Goal: Information Seeking & Learning: Learn about a topic

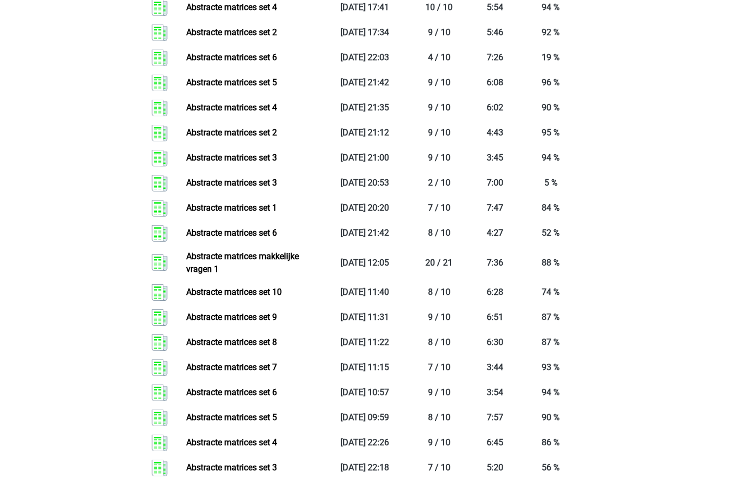
scroll to position [1211, 0]
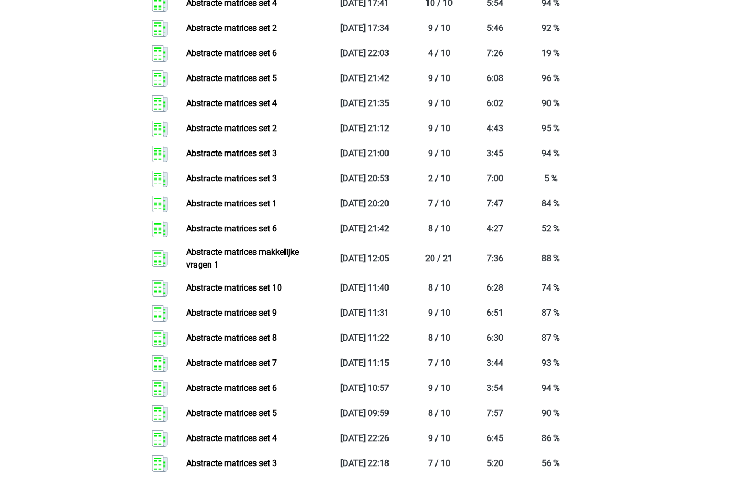
click at [277, 339] on link "Abstracte matrices set 8" at bounding box center [231, 338] width 91 height 10
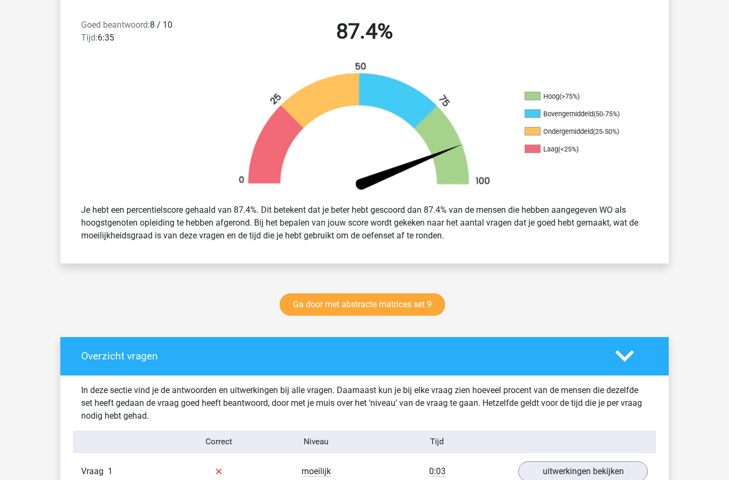
scroll to position [279, 0]
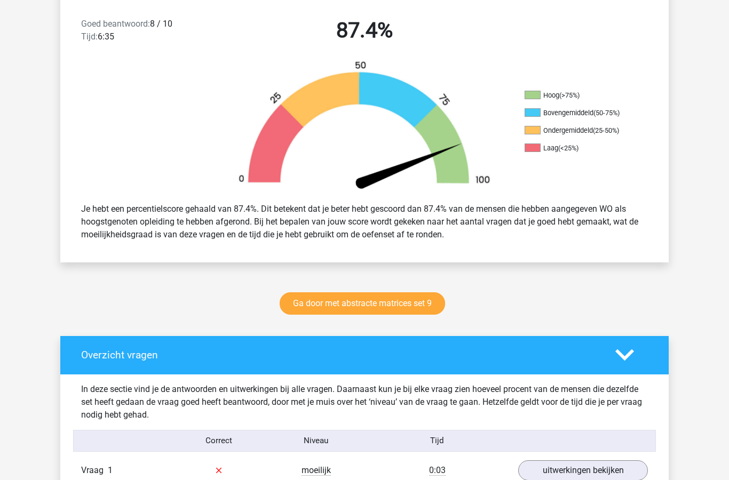
click at [413, 312] on link "Ga door met abstracte matrices set 9" at bounding box center [362, 304] width 165 height 22
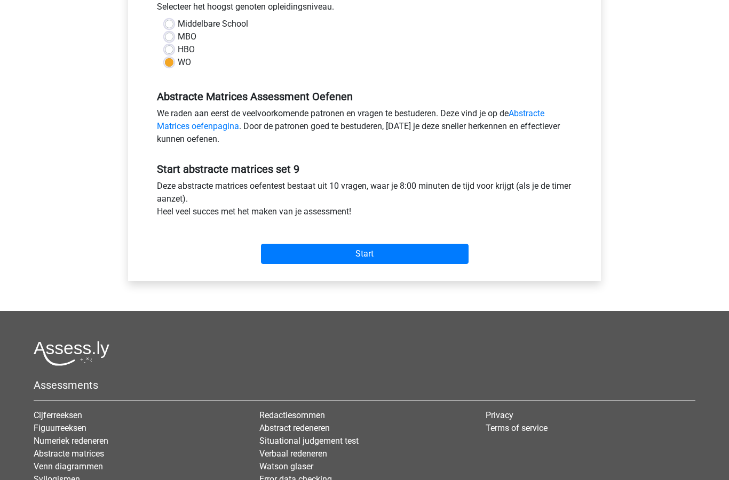
scroll to position [250, 0]
click at [386, 257] on input "Start" at bounding box center [365, 254] width 208 height 20
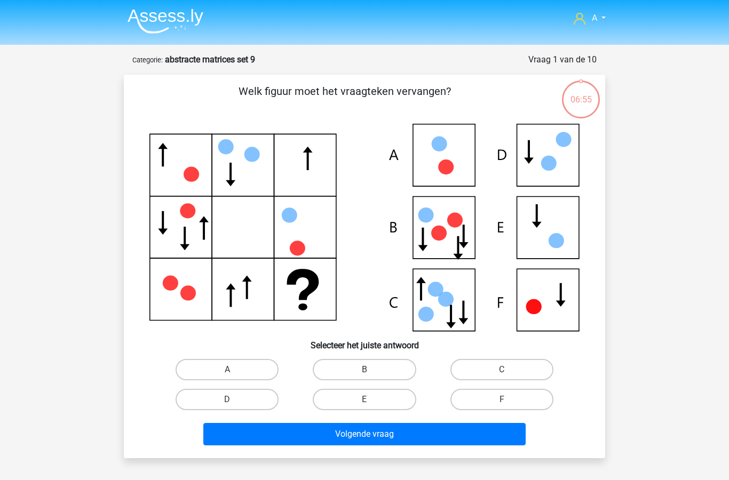
click at [512, 375] on label "C" at bounding box center [501, 369] width 103 height 21
click at [509, 375] on input "C" at bounding box center [505, 373] width 7 height 7
radio input "true"
click at [444, 436] on button "Volgende vraag" at bounding box center [364, 434] width 323 height 22
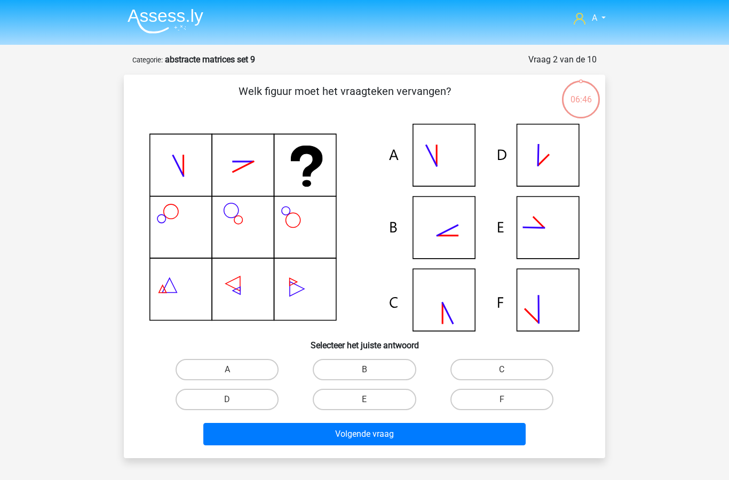
click at [360, 368] on label "B" at bounding box center [364, 369] width 103 height 21
click at [364, 370] on input "B" at bounding box center [367, 373] width 7 height 7
radio input "true"
click at [366, 440] on button "Volgende vraag" at bounding box center [364, 434] width 323 height 22
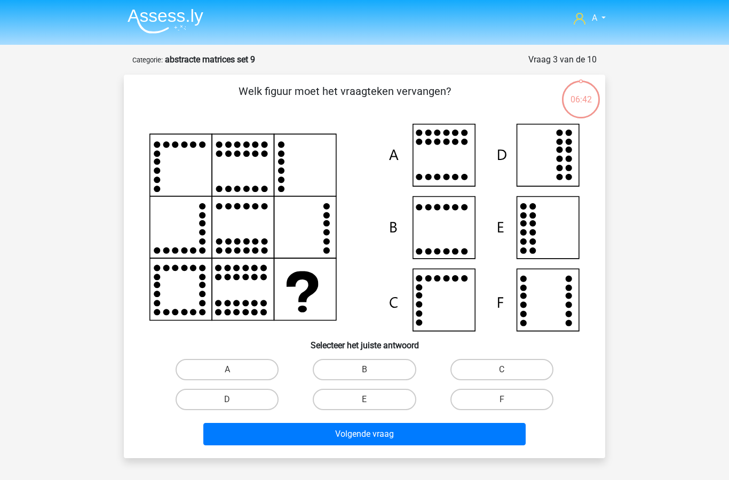
click at [503, 401] on input "F" at bounding box center [505, 403] width 7 height 7
radio input "true"
click at [447, 439] on button "Volgende vraag" at bounding box center [364, 434] width 323 height 22
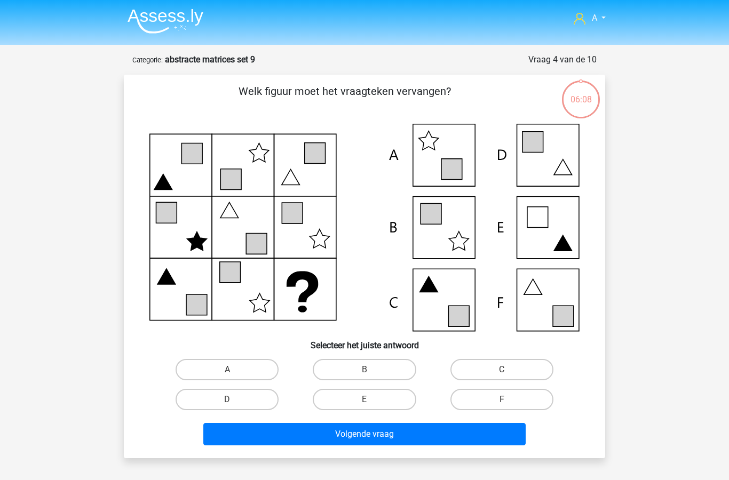
click at [491, 402] on label "F" at bounding box center [501, 399] width 103 height 21
click at [502, 402] on input "F" at bounding box center [505, 403] width 7 height 7
radio input "true"
click at [434, 438] on button "Volgende vraag" at bounding box center [364, 434] width 323 height 22
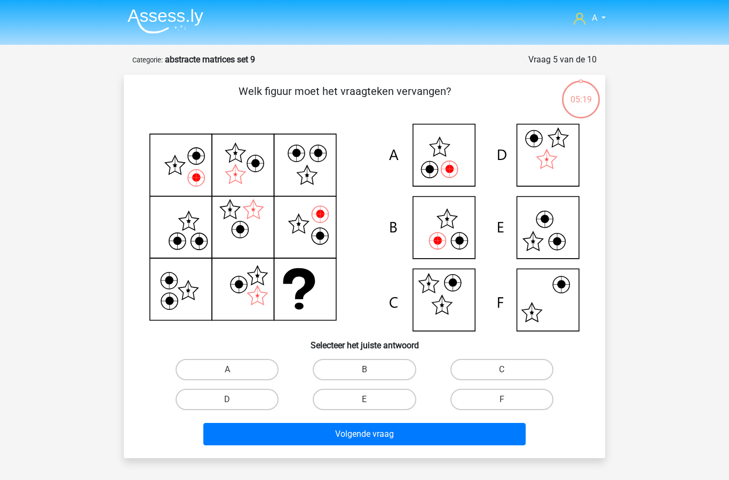
click at [236, 366] on label "A" at bounding box center [227, 369] width 103 height 21
click at [234, 370] on input "A" at bounding box center [230, 373] width 7 height 7
radio input "true"
click at [359, 445] on button "Volgende vraag" at bounding box center [364, 434] width 323 height 22
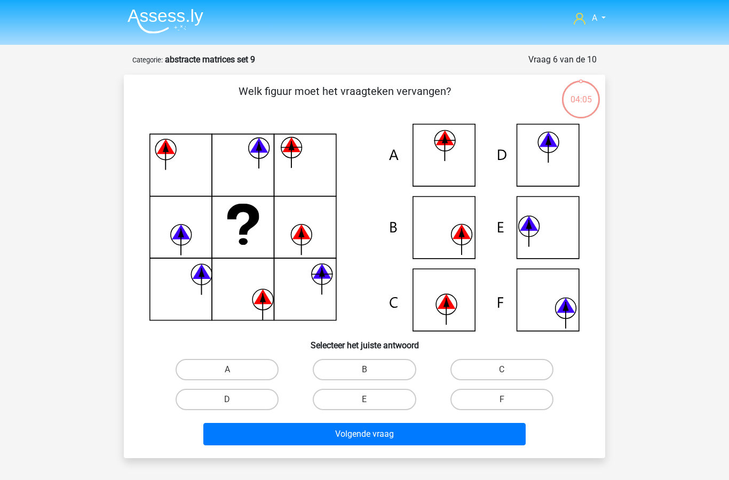
click at [519, 369] on label "C" at bounding box center [501, 369] width 103 height 21
click at [509, 370] on input "C" at bounding box center [505, 373] width 7 height 7
radio input "true"
click at [422, 440] on button "Volgende vraag" at bounding box center [364, 434] width 323 height 22
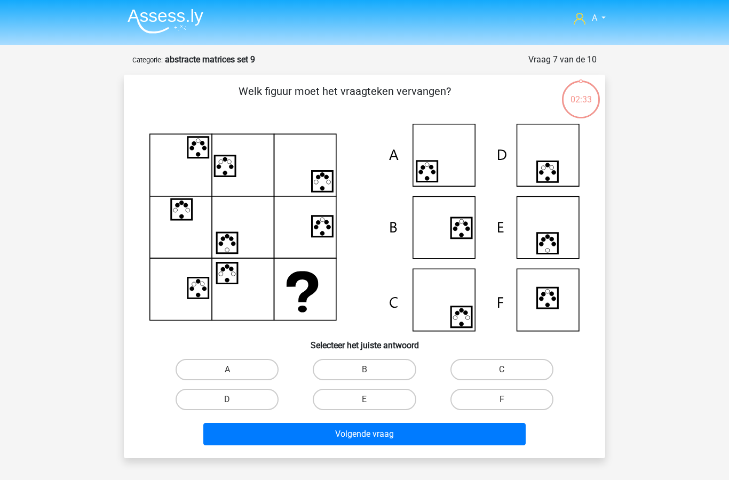
click at [392, 399] on label "E" at bounding box center [364, 399] width 103 height 21
click at [371, 400] on input "E" at bounding box center [367, 403] width 7 height 7
radio input "true"
click at [399, 431] on button "Volgende vraag" at bounding box center [364, 434] width 323 height 22
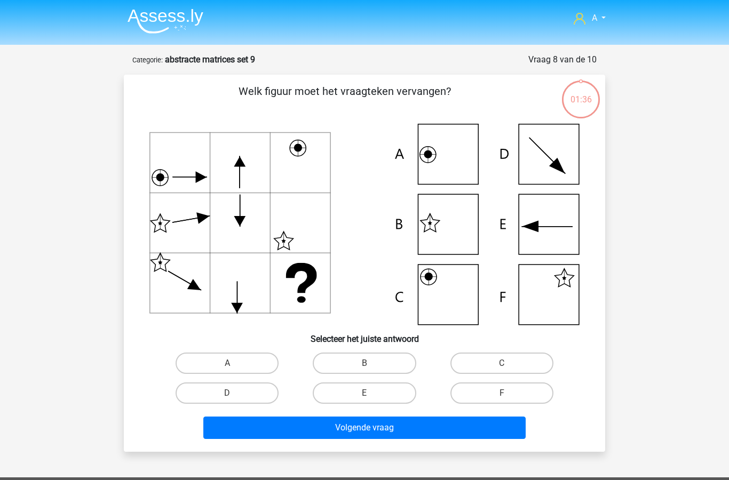
click at [371, 361] on label "B" at bounding box center [364, 363] width 103 height 21
click at [371, 363] on input "B" at bounding box center [367, 366] width 7 height 7
radio input "true"
click at [360, 431] on button "Volgende vraag" at bounding box center [364, 428] width 323 height 22
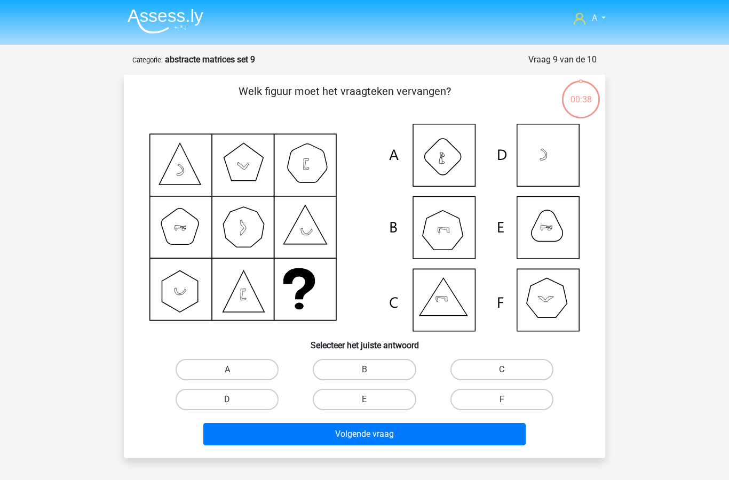
click at [246, 369] on label "A" at bounding box center [227, 369] width 103 height 21
click at [234, 370] on input "A" at bounding box center [230, 373] width 7 height 7
radio input "true"
click at [357, 433] on button "Volgende vraag" at bounding box center [364, 434] width 323 height 22
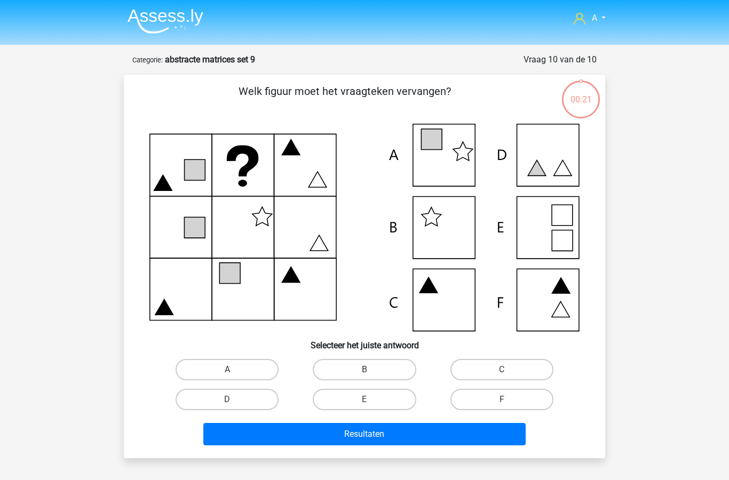
click at [240, 361] on label "A" at bounding box center [227, 369] width 103 height 21
click at [234, 370] on input "A" at bounding box center [230, 373] width 7 height 7
radio input "true"
click at [355, 432] on button "Resultaten" at bounding box center [364, 434] width 323 height 22
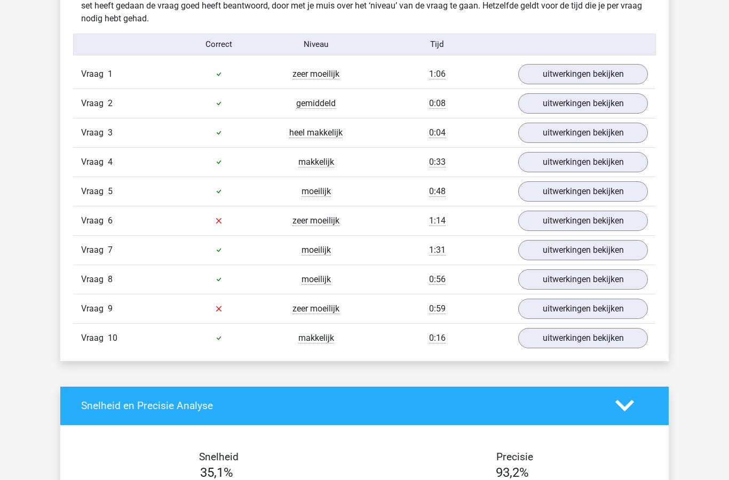
scroll to position [649, 0]
click at [561, 225] on link "uitwerkingen bekijken" at bounding box center [583, 221] width 130 height 20
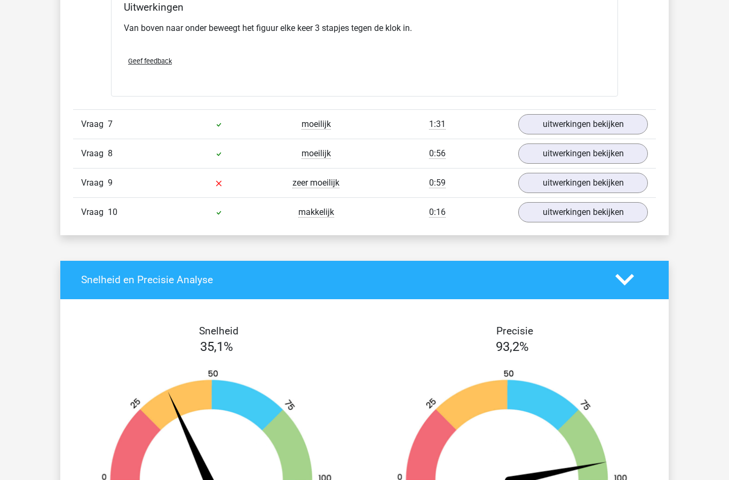
scroll to position [1231, 0]
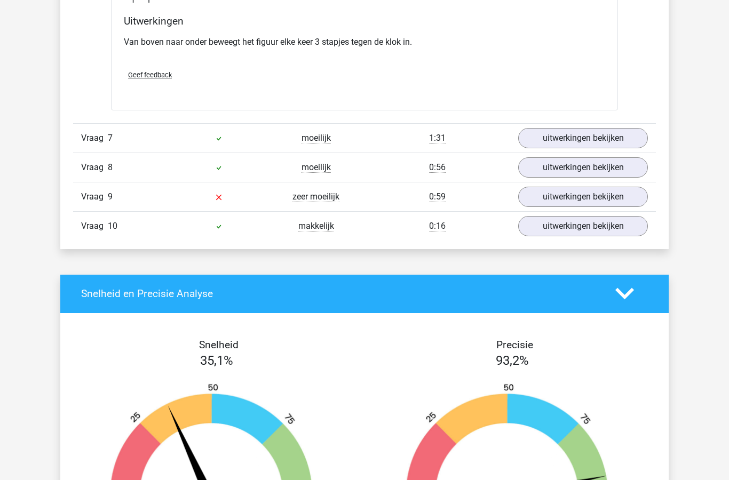
click at [570, 199] on link "uitwerkingen bekijken" at bounding box center [583, 197] width 130 height 20
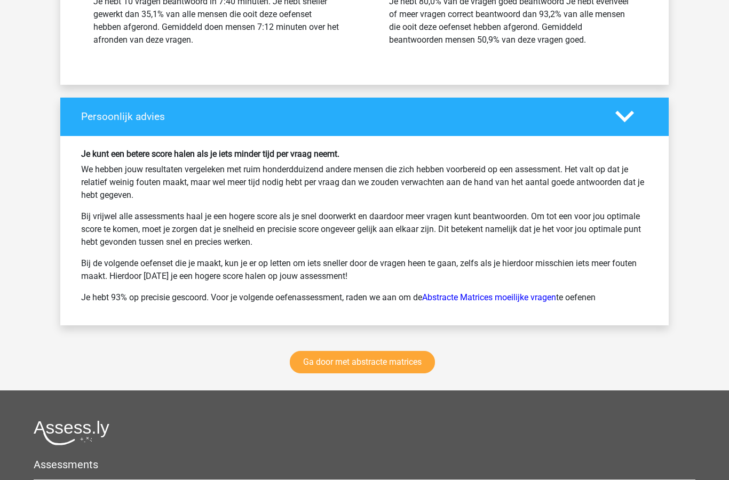
scroll to position [2296, 0]
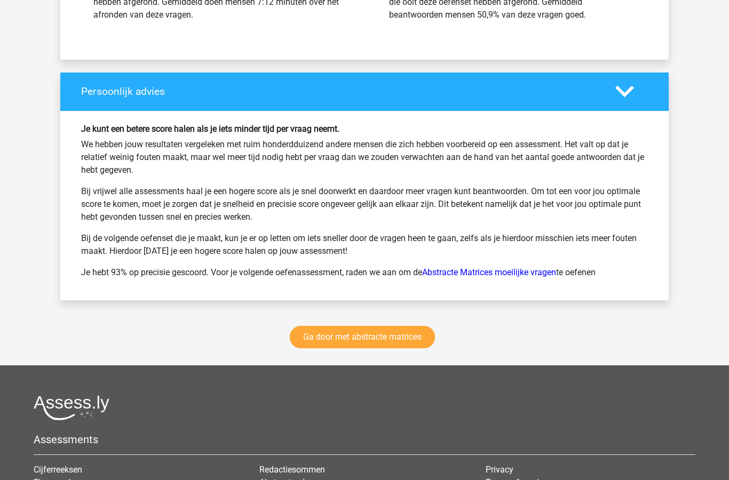
click at [361, 337] on link "Ga door met abstracte matrices" at bounding box center [362, 337] width 145 height 22
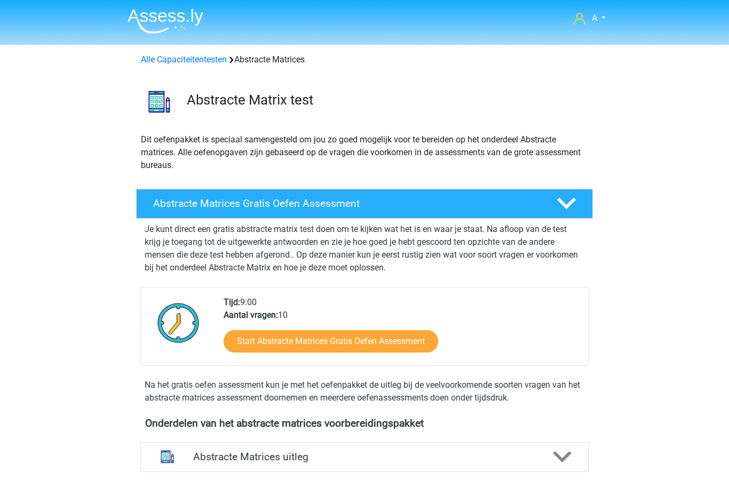
scroll to position [477, 0]
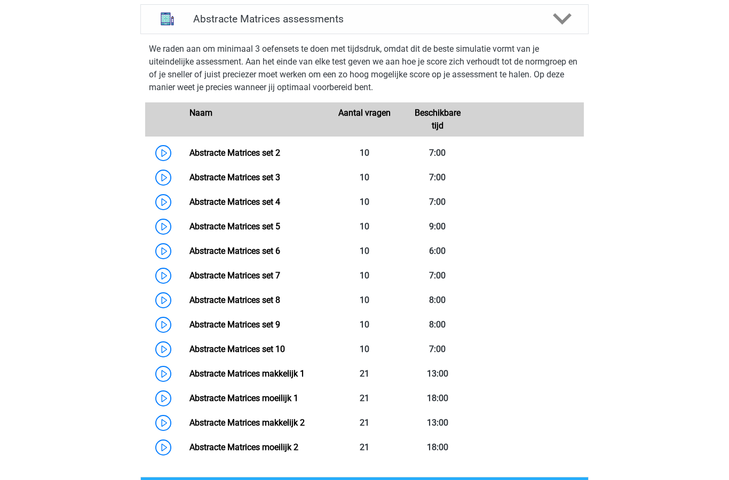
click at [280, 275] on link "Abstracte Matrices set 7" at bounding box center [234, 276] width 91 height 10
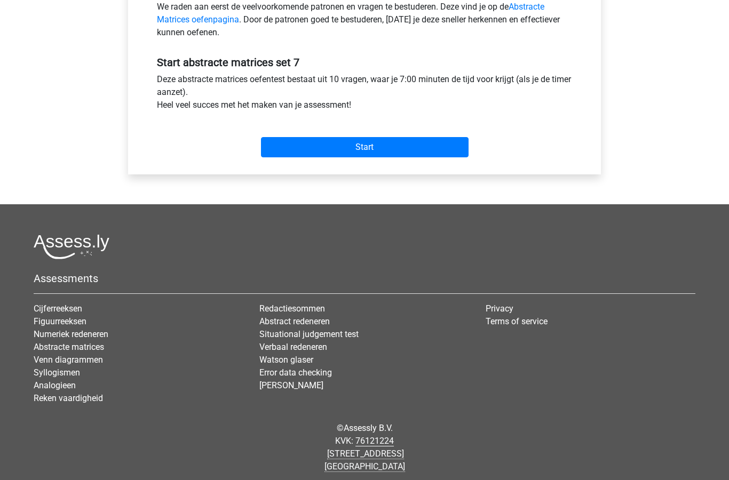
scroll to position [357, 0]
click at [396, 145] on input "Start" at bounding box center [365, 147] width 208 height 20
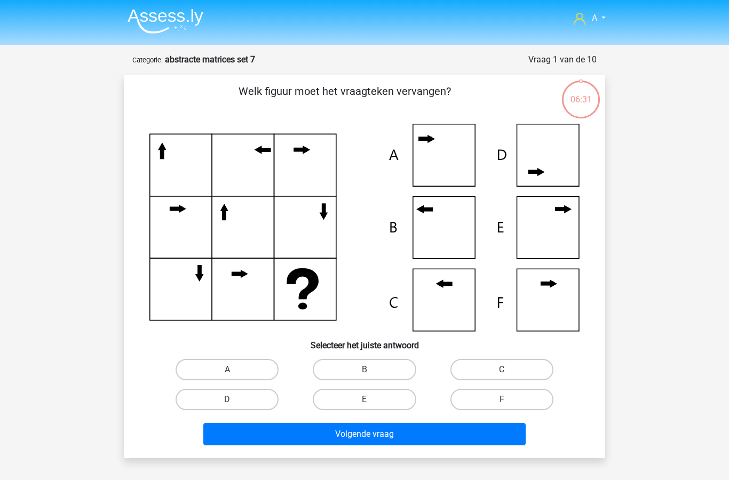
click at [372, 364] on label "B" at bounding box center [364, 369] width 103 height 21
click at [371, 370] on input "B" at bounding box center [367, 373] width 7 height 7
radio input "true"
click at [356, 435] on button "Volgende vraag" at bounding box center [364, 434] width 323 height 22
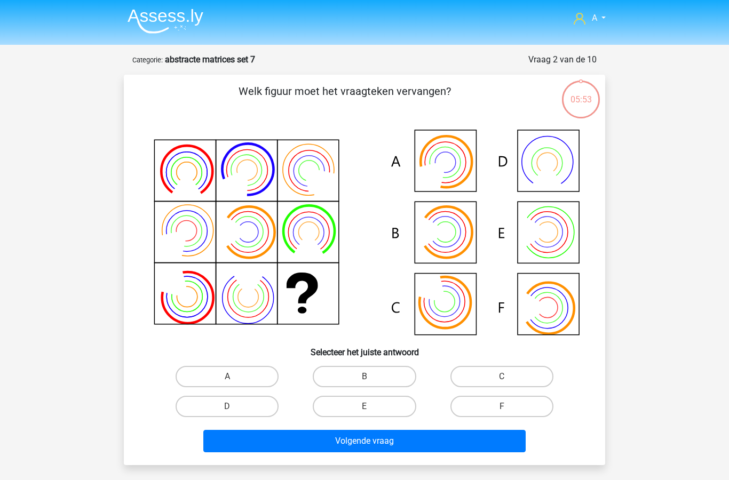
click at [222, 372] on label "A" at bounding box center [227, 376] width 103 height 21
click at [227, 377] on input "A" at bounding box center [230, 380] width 7 height 7
radio input "true"
click at [312, 442] on button "Volgende vraag" at bounding box center [364, 441] width 323 height 22
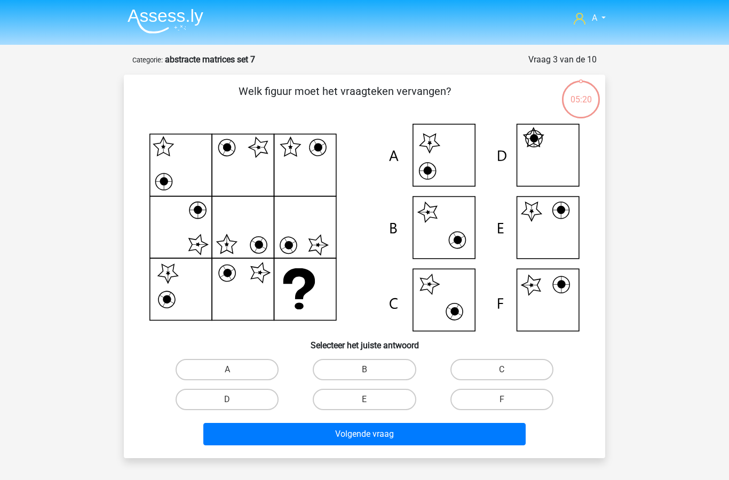
click at [371, 398] on label "E" at bounding box center [364, 399] width 103 height 21
click at [371, 400] on input "E" at bounding box center [367, 403] width 7 height 7
radio input "true"
click at [378, 432] on button "Volgende vraag" at bounding box center [364, 434] width 323 height 22
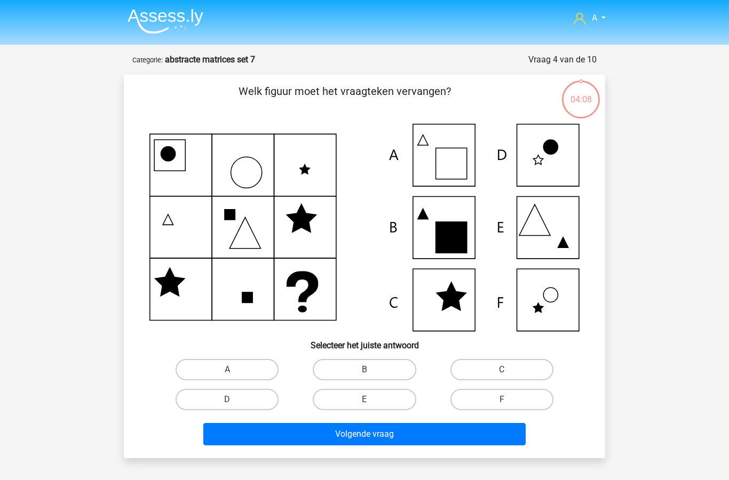
click at [248, 365] on label "A" at bounding box center [227, 369] width 103 height 21
click at [234, 370] on input "A" at bounding box center [230, 373] width 7 height 7
radio input "true"
click at [306, 437] on button "Volgende vraag" at bounding box center [364, 434] width 323 height 22
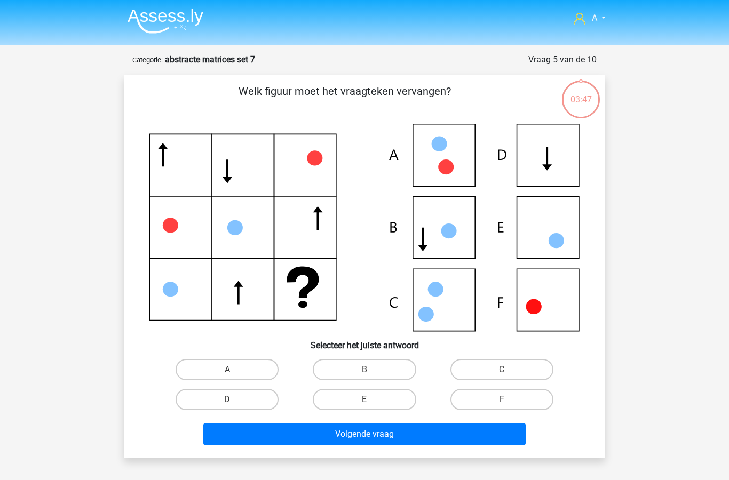
click at [249, 403] on label "D" at bounding box center [227, 399] width 103 height 21
click at [234, 403] on input "D" at bounding box center [230, 403] width 7 height 7
radio input "true"
click at [337, 435] on button "Volgende vraag" at bounding box center [364, 434] width 323 height 22
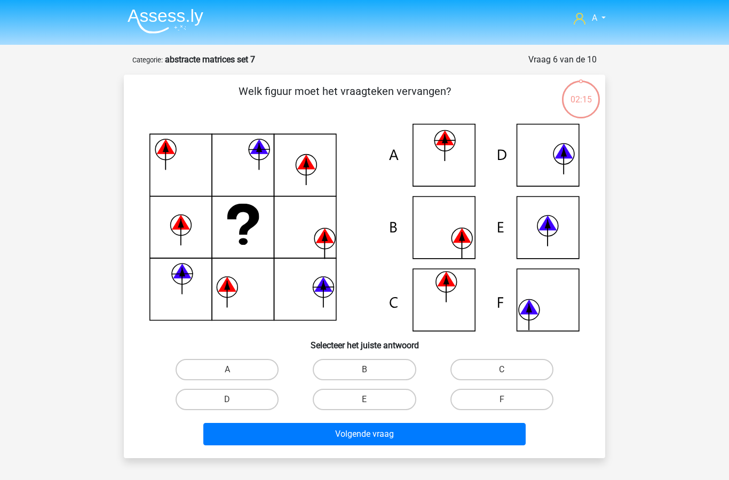
click at [355, 372] on label "B" at bounding box center [364, 369] width 103 height 21
click at [364, 372] on input "B" at bounding box center [367, 373] width 7 height 7
radio input "true"
click at [350, 441] on button "Volgende vraag" at bounding box center [364, 434] width 323 height 22
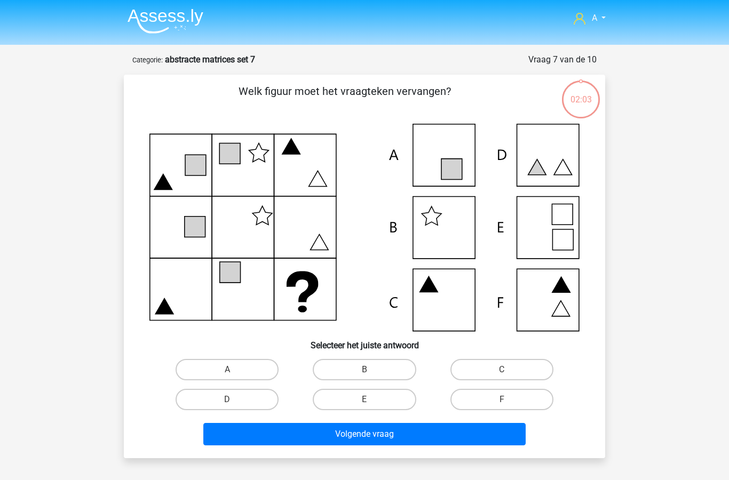
click at [507, 368] on label "C" at bounding box center [501, 369] width 103 height 21
click at [507, 370] on input "C" at bounding box center [505, 373] width 7 height 7
radio input "true"
click at [387, 438] on button "Volgende vraag" at bounding box center [364, 434] width 323 height 22
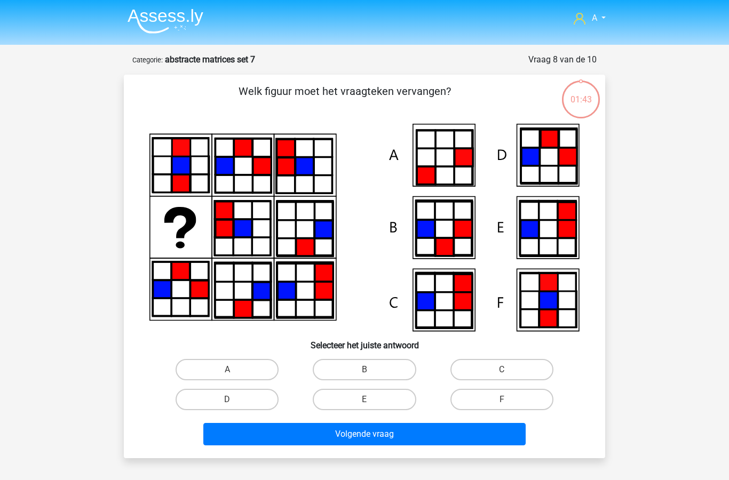
click at [230, 372] on input "A" at bounding box center [230, 373] width 7 height 7
radio input "true"
click at [358, 440] on button "Volgende vraag" at bounding box center [364, 434] width 323 height 22
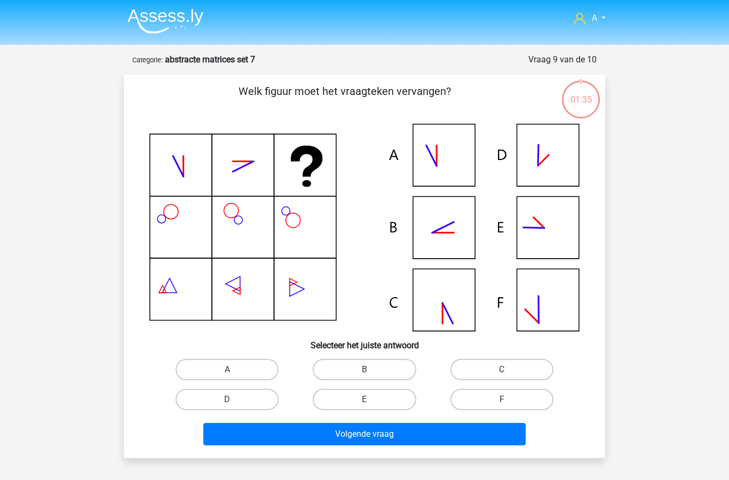
click at [384, 367] on label "B" at bounding box center [364, 369] width 103 height 21
click at [371, 370] on input "B" at bounding box center [367, 373] width 7 height 7
radio input "true"
click at [354, 436] on button "Volgende vraag" at bounding box center [364, 434] width 323 height 22
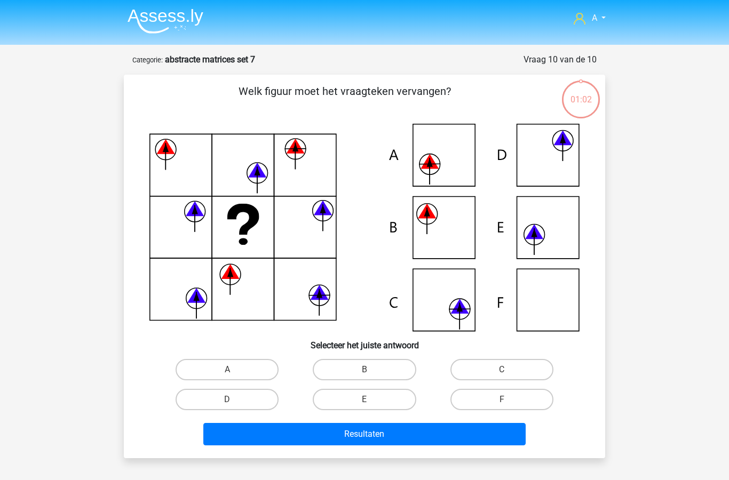
click at [240, 364] on label "A" at bounding box center [227, 369] width 103 height 21
click at [234, 370] on input "A" at bounding box center [230, 373] width 7 height 7
radio input "true"
click at [332, 436] on button "Resultaten" at bounding box center [364, 434] width 323 height 22
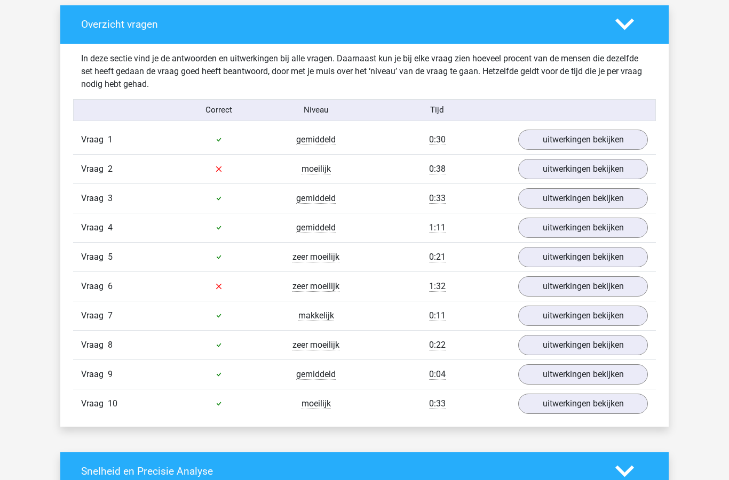
scroll to position [610, 0]
click at [585, 144] on link "uitwerkingen bekijken" at bounding box center [583, 140] width 130 height 20
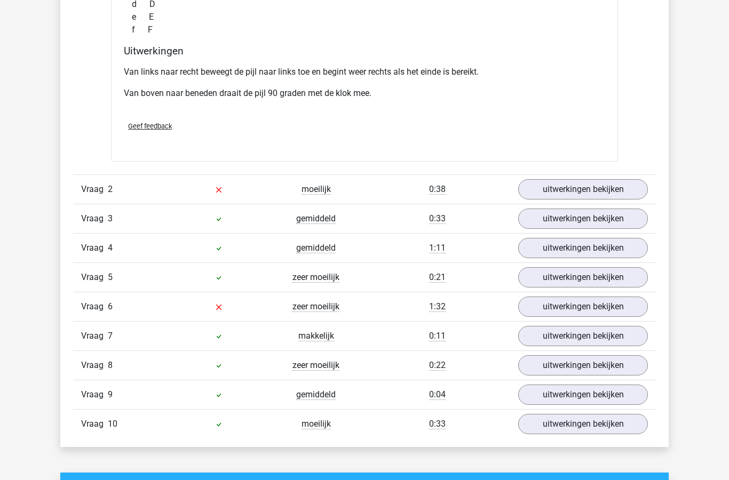
scroll to position [1081, 0]
click at [580, 189] on link "uitwerkingen bekijken" at bounding box center [583, 189] width 130 height 20
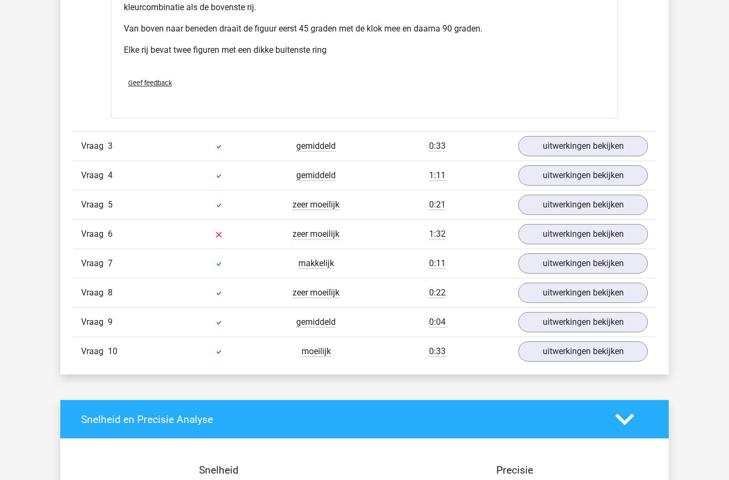
scroll to position [1686, 0]
click at [561, 235] on link "uitwerkingen bekijken" at bounding box center [583, 234] width 130 height 20
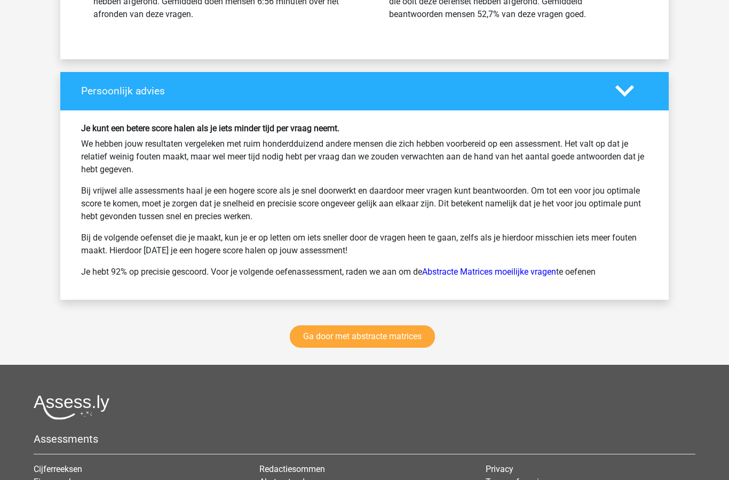
scroll to position [2855, 0]
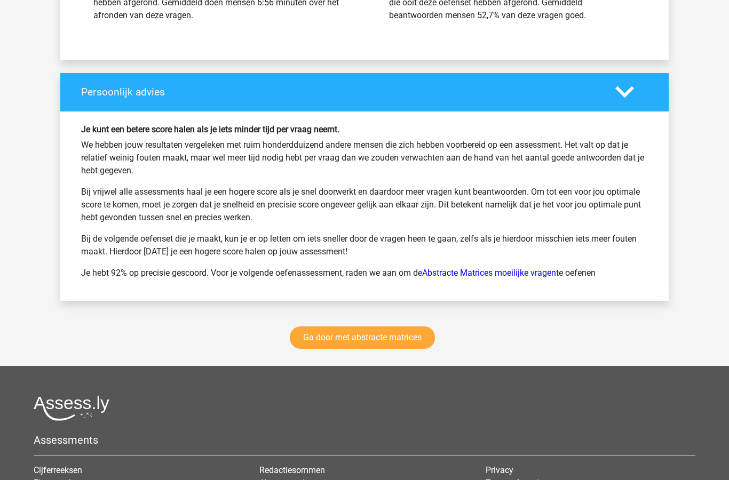
click at [401, 343] on link "Ga door met abstracte matrices" at bounding box center [362, 338] width 145 height 22
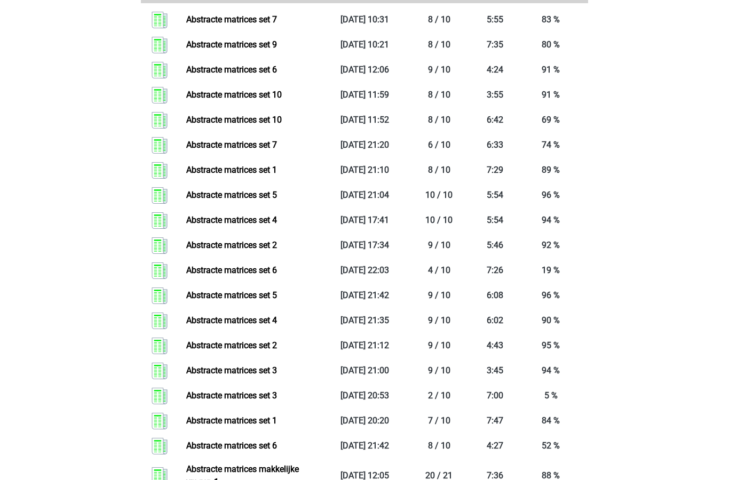
scroll to position [1044, 0]
click at [276, 21] on link "Abstracte matrices set 7" at bounding box center [231, 19] width 91 height 10
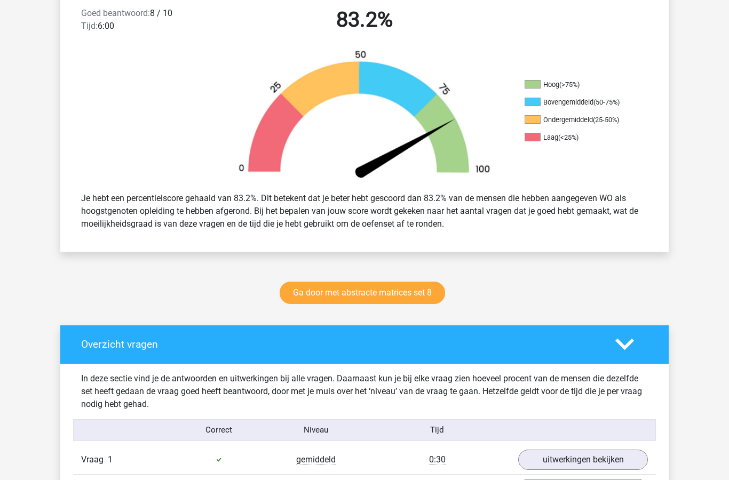
scroll to position [340, 0]
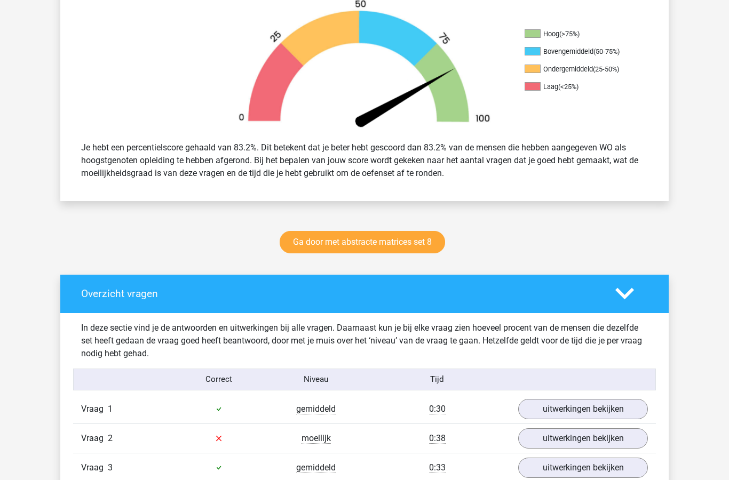
click at [413, 246] on link "Ga door met abstracte matrices set 8" at bounding box center [362, 242] width 165 height 22
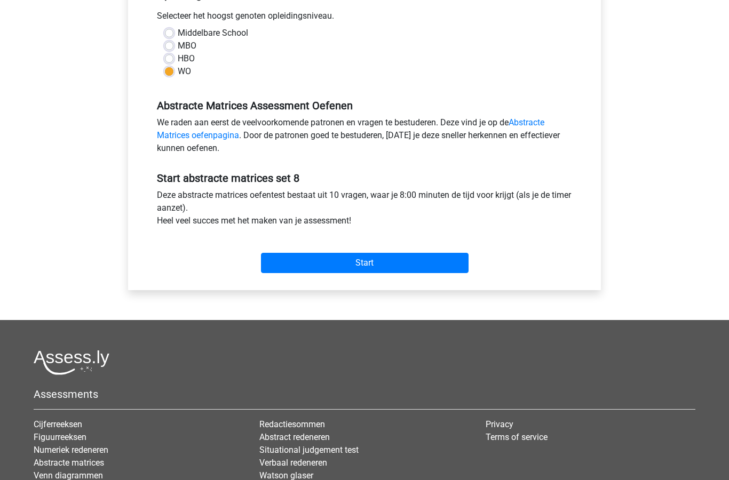
scroll to position [241, 0]
click at [409, 264] on input "Start" at bounding box center [365, 263] width 208 height 20
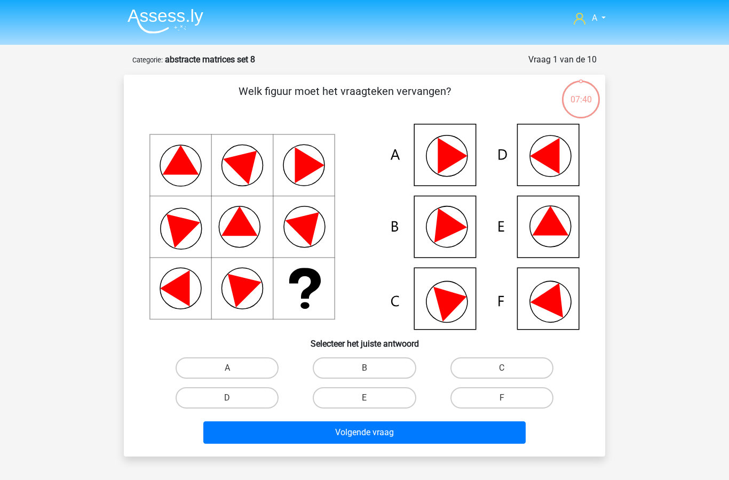
click at [237, 366] on label "A" at bounding box center [227, 368] width 103 height 21
click at [234, 368] on input "A" at bounding box center [230, 371] width 7 height 7
radio input "true"
click at [326, 434] on button "Volgende vraag" at bounding box center [364, 433] width 323 height 22
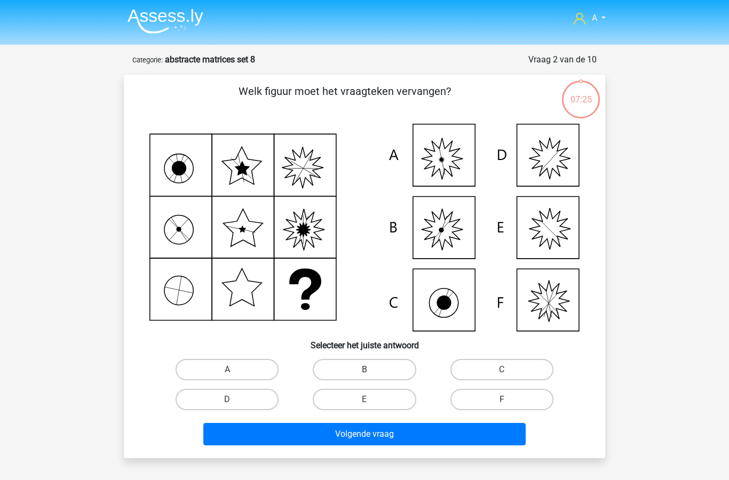
click at [243, 373] on label "A" at bounding box center [227, 369] width 103 height 21
click at [234, 373] on input "A" at bounding box center [230, 373] width 7 height 7
radio input "true"
click at [331, 436] on button "Volgende vraag" at bounding box center [364, 434] width 323 height 22
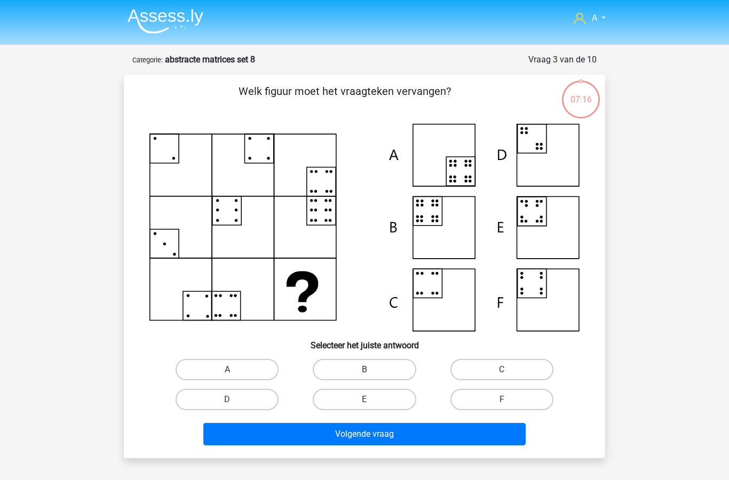
click at [376, 369] on label "B" at bounding box center [364, 369] width 103 height 21
click at [371, 370] on input "B" at bounding box center [367, 373] width 7 height 7
radio input "true"
click at [369, 441] on button "Volgende vraag" at bounding box center [364, 434] width 323 height 22
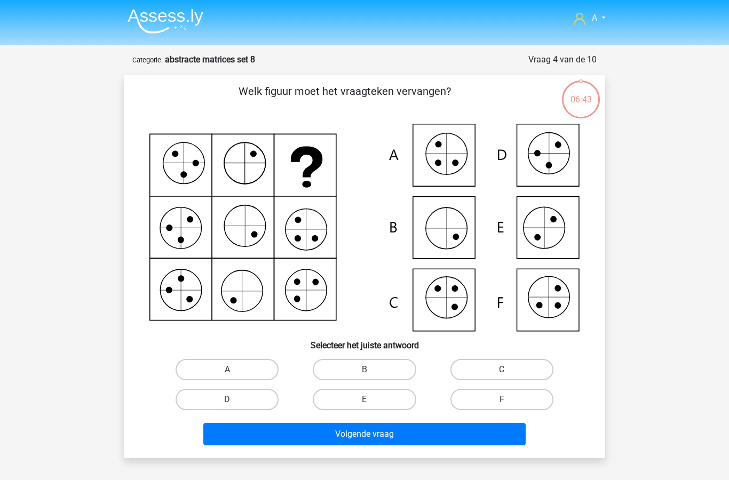
click at [499, 399] on label "F" at bounding box center [501, 399] width 103 height 21
click at [502, 400] on input "F" at bounding box center [505, 403] width 7 height 7
radio input "true"
click at [424, 442] on button "Volgende vraag" at bounding box center [364, 434] width 323 height 22
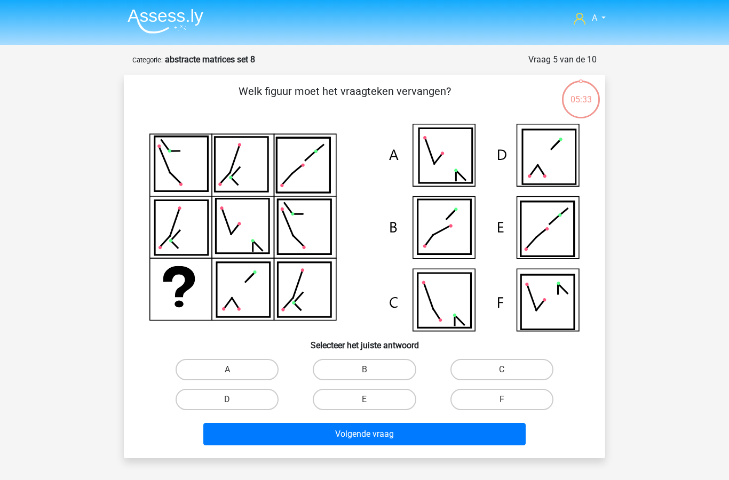
click at [499, 372] on label "C" at bounding box center [501, 369] width 103 height 21
click at [502, 372] on input "C" at bounding box center [505, 373] width 7 height 7
radio input "true"
click at [417, 438] on button "Volgende vraag" at bounding box center [364, 434] width 323 height 22
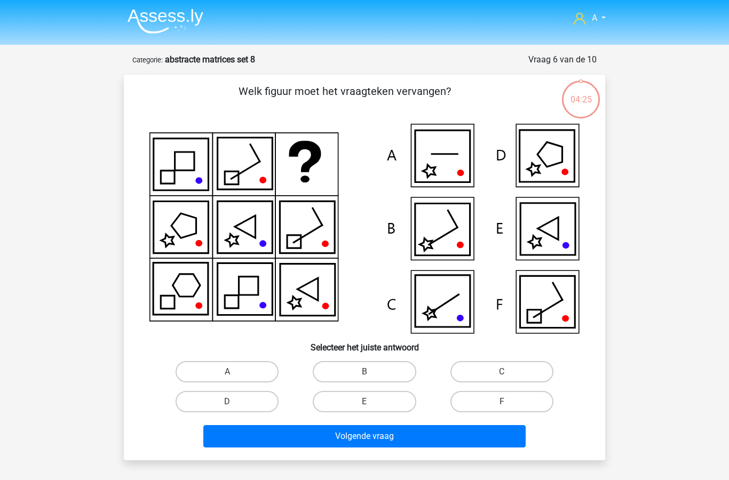
click at [495, 374] on label "C" at bounding box center [501, 371] width 103 height 21
click at [502, 374] on input "C" at bounding box center [505, 375] width 7 height 7
radio input "true"
click at [407, 439] on button "Volgende vraag" at bounding box center [364, 436] width 323 height 22
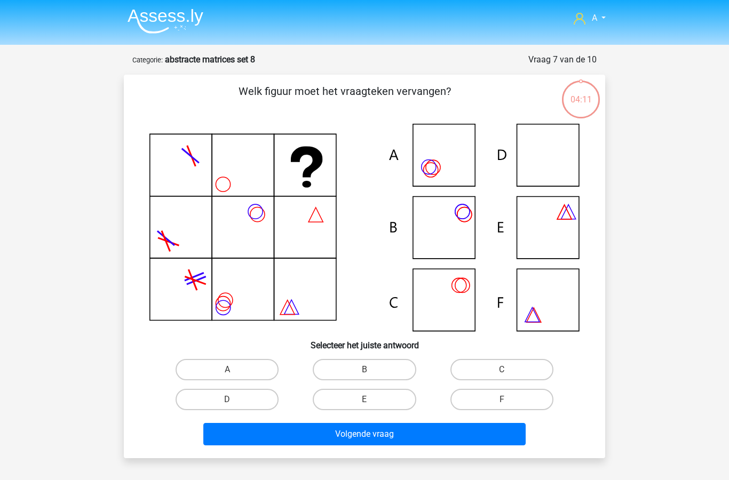
click at [226, 402] on label "D" at bounding box center [227, 399] width 103 height 21
click at [227, 402] on input "D" at bounding box center [230, 403] width 7 height 7
radio input "true"
click at [304, 443] on button "Volgende vraag" at bounding box center [364, 434] width 323 height 22
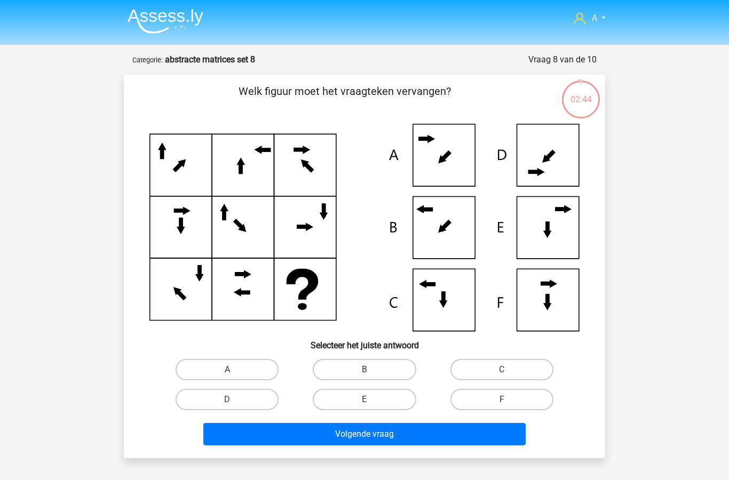
click at [368, 370] on input "B" at bounding box center [367, 373] width 7 height 7
radio input "true"
click at [363, 436] on button "Volgende vraag" at bounding box center [364, 434] width 323 height 22
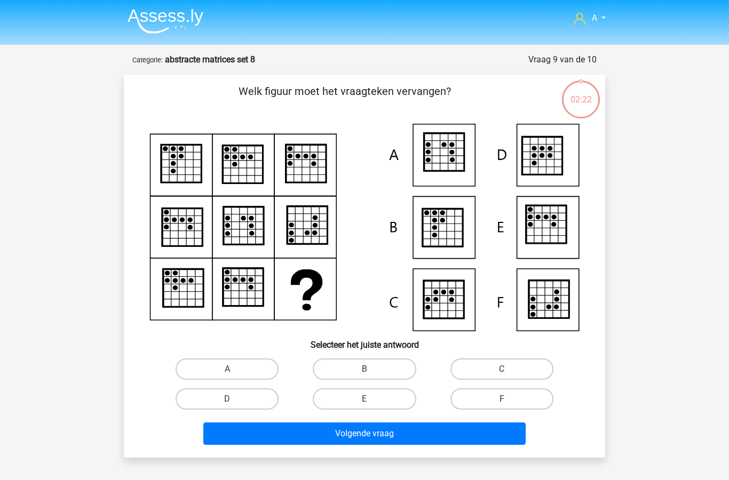
click at [221, 375] on label "A" at bounding box center [227, 369] width 103 height 21
click at [227, 375] on input "A" at bounding box center [230, 372] width 7 height 7
radio input "true"
click at [282, 441] on button "Volgende vraag" at bounding box center [364, 434] width 323 height 22
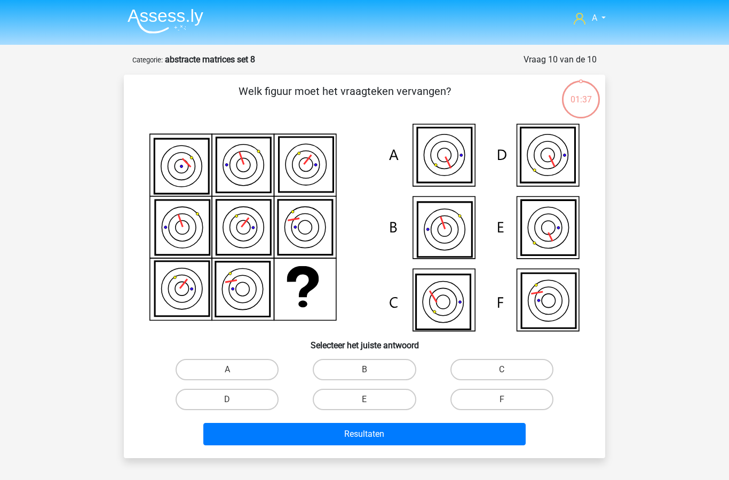
click at [223, 366] on label "A" at bounding box center [227, 369] width 103 height 21
click at [227, 370] on input "A" at bounding box center [230, 373] width 7 height 7
radio input "true"
click at [315, 445] on button "Resultaten" at bounding box center [364, 434] width 323 height 22
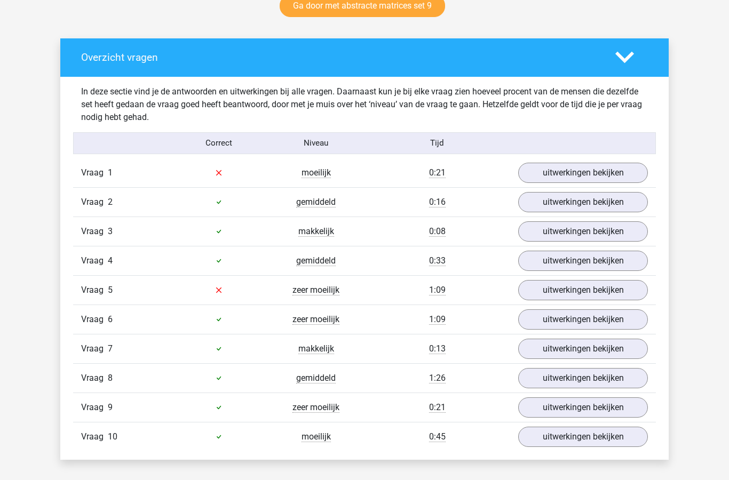
scroll to position [577, 0]
click at [551, 179] on link "uitwerkingen bekijken" at bounding box center [583, 173] width 130 height 20
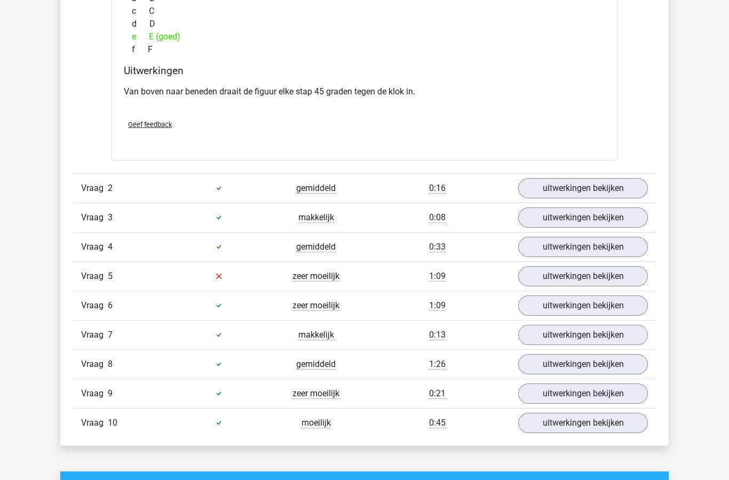
scroll to position [1057, 0]
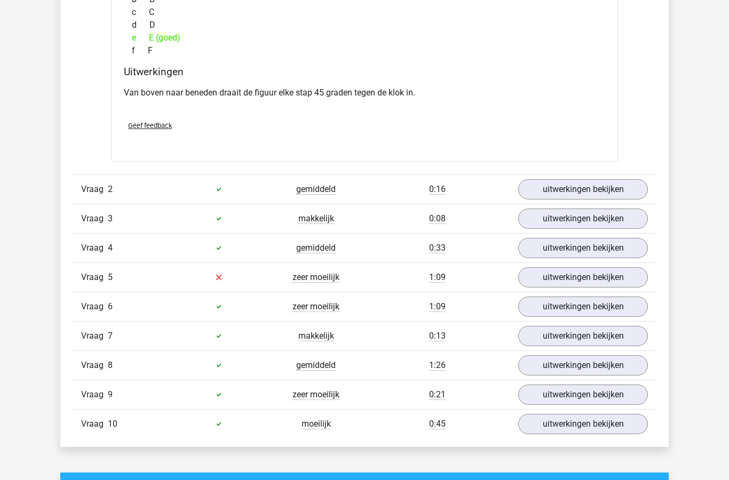
click at [548, 287] on link "uitwerkingen bekijken" at bounding box center [583, 278] width 130 height 20
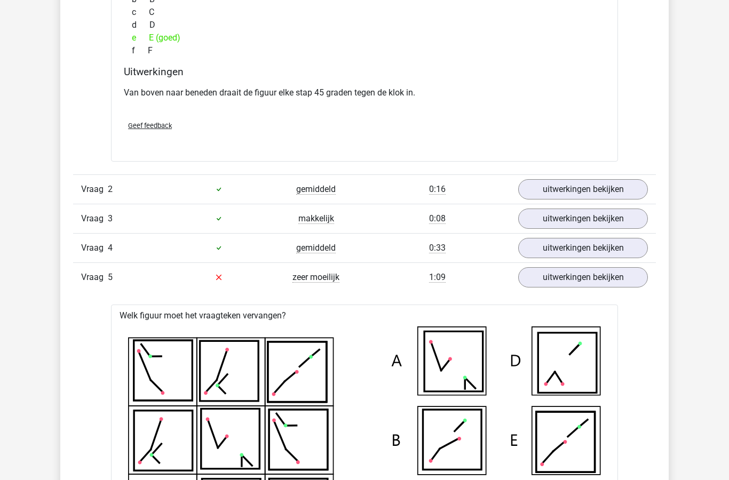
scroll to position [1058, 0]
click at [541, 189] on link "uitwerkingen bekijken" at bounding box center [583, 189] width 130 height 20
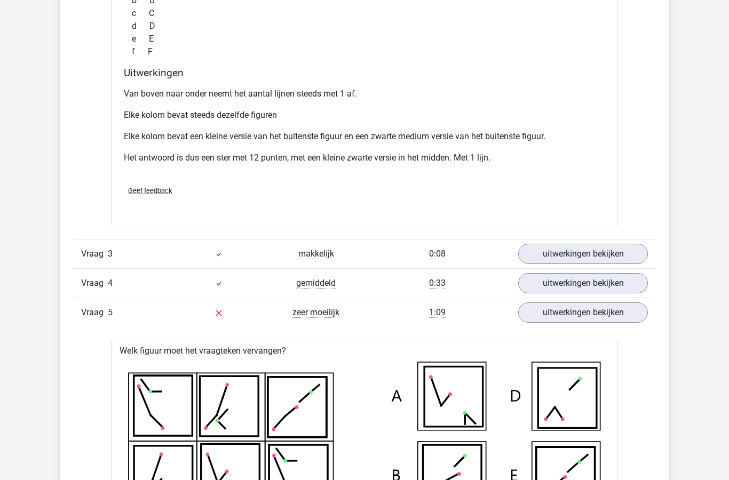
click at [544, 252] on link "uitwerkingen bekijken" at bounding box center [583, 254] width 130 height 20
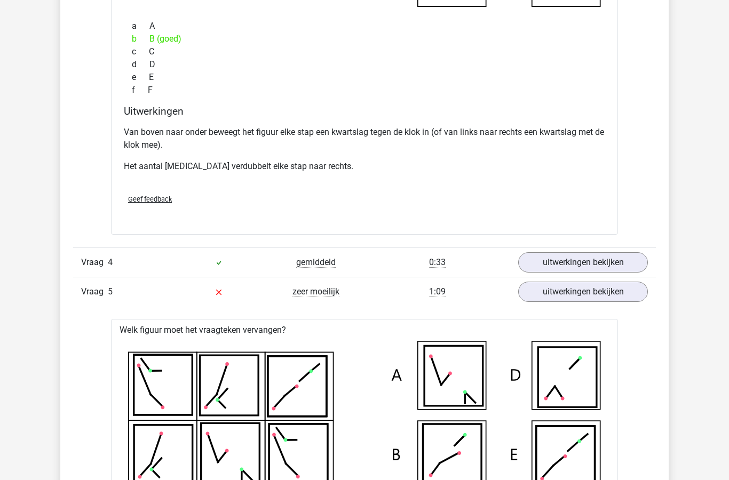
click at [543, 265] on link "uitwerkingen bekijken" at bounding box center [583, 262] width 130 height 20
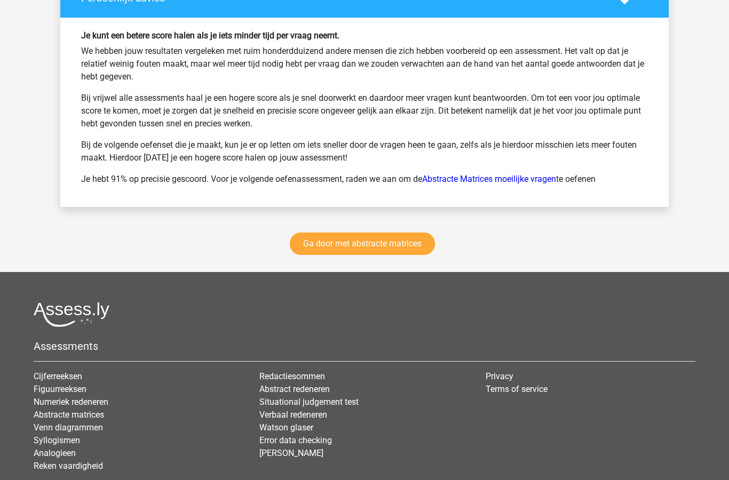
scroll to position [3955, 0]
click at [355, 252] on link "Ga door met abstracte matrices" at bounding box center [362, 244] width 145 height 22
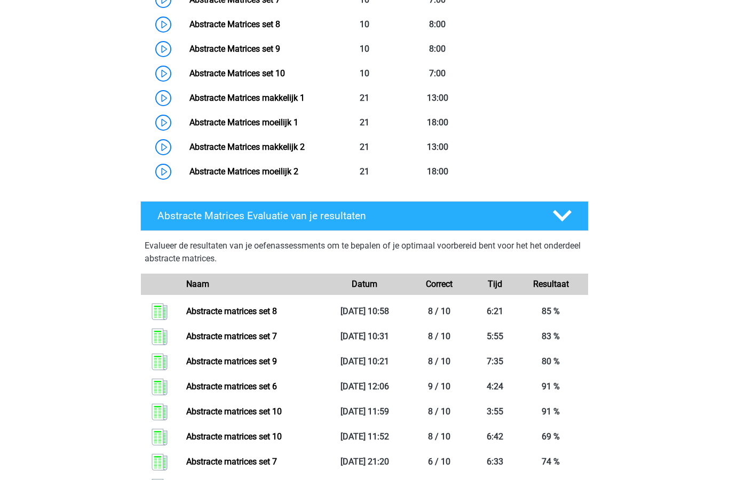
scroll to position [751, 0]
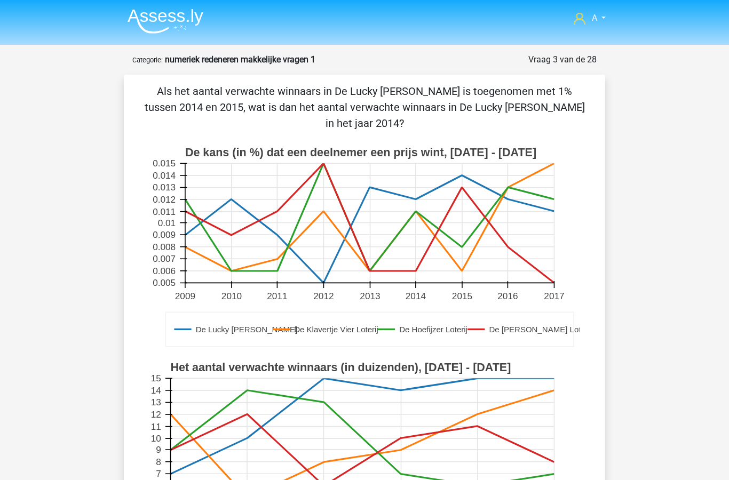
scroll to position [-11, 0]
